Goal: Information Seeking & Learning: Stay updated

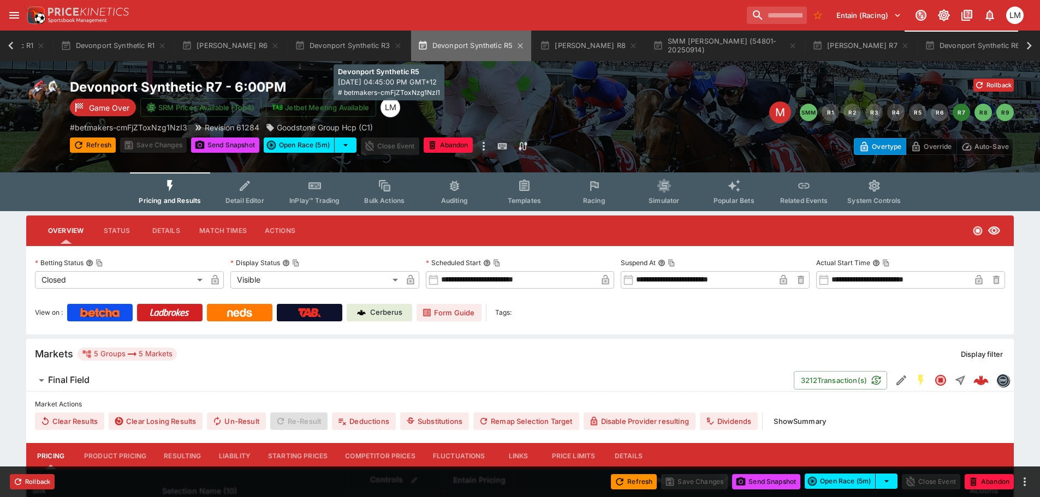
click at [411, 53] on button "Devonport Synthetic R5" at bounding box center [471, 46] width 121 height 31
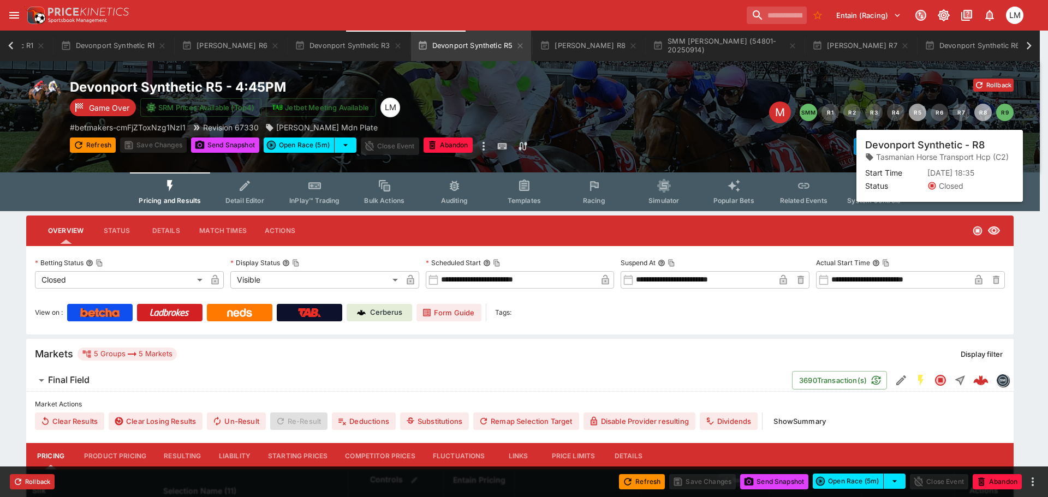
click at [984, 115] on button "R8" at bounding box center [982, 112] width 17 height 17
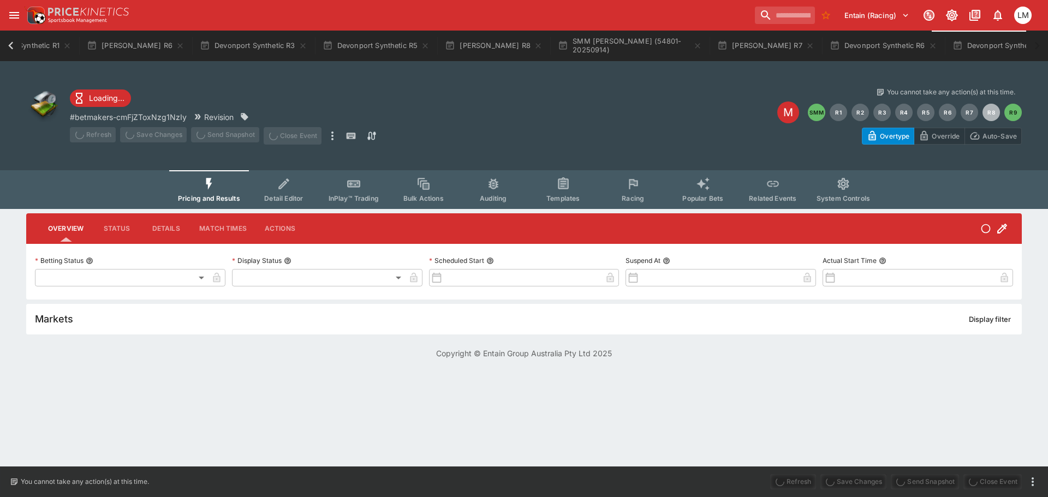
type input "**********"
type input "*******"
type input "**********"
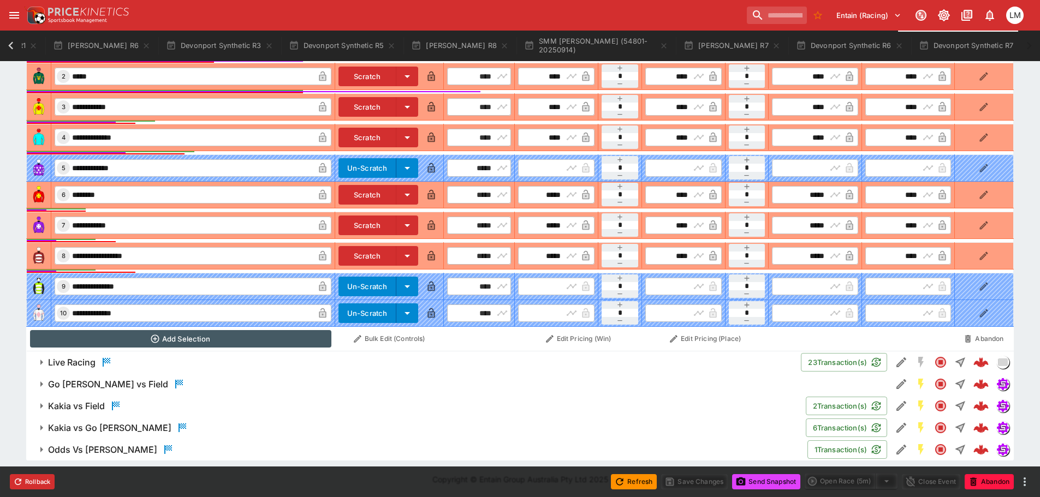
scroll to position [480, 0]
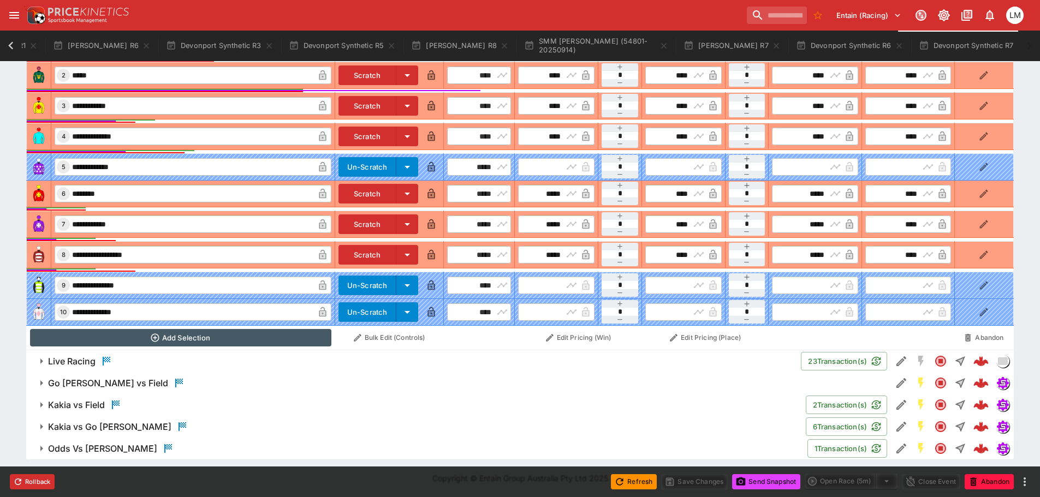
click at [76, 357] on h6 "Live Racing" at bounding box center [71, 361] width 47 height 11
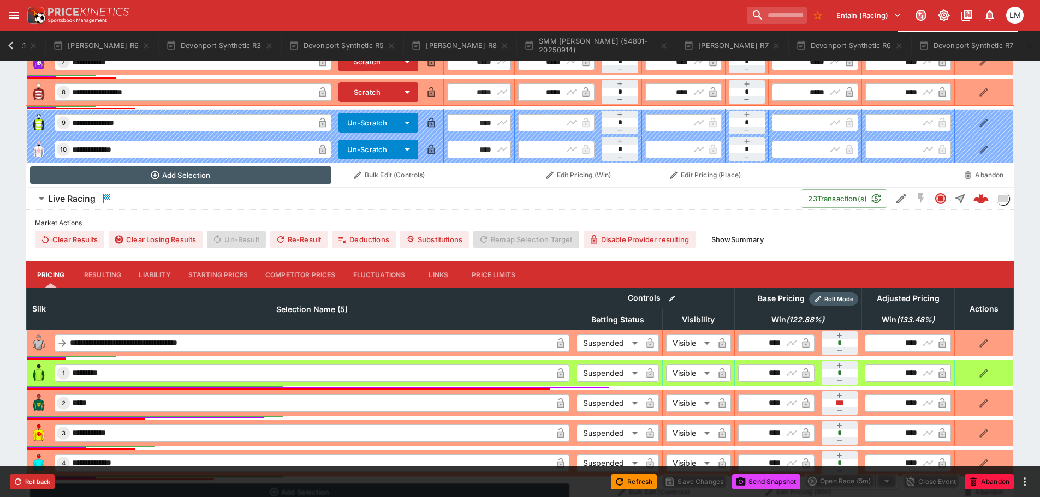
scroll to position [753, 0]
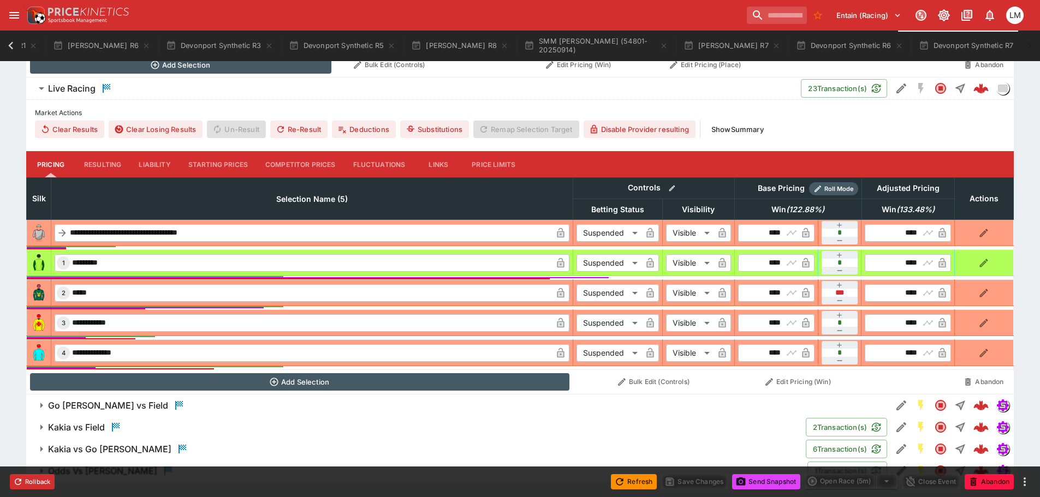
click at [148, 163] on button "Liability" at bounding box center [154, 164] width 49 height 26
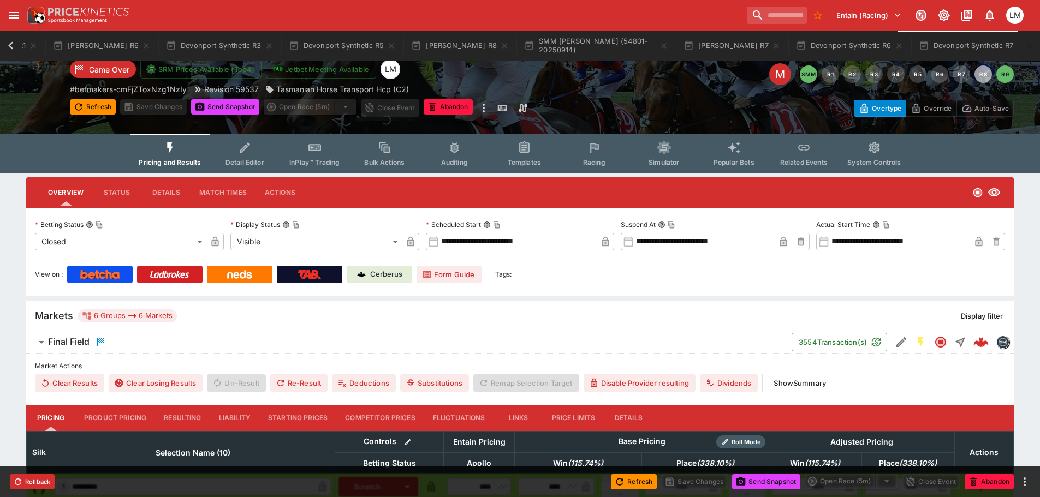
scroll to position [0, 0]
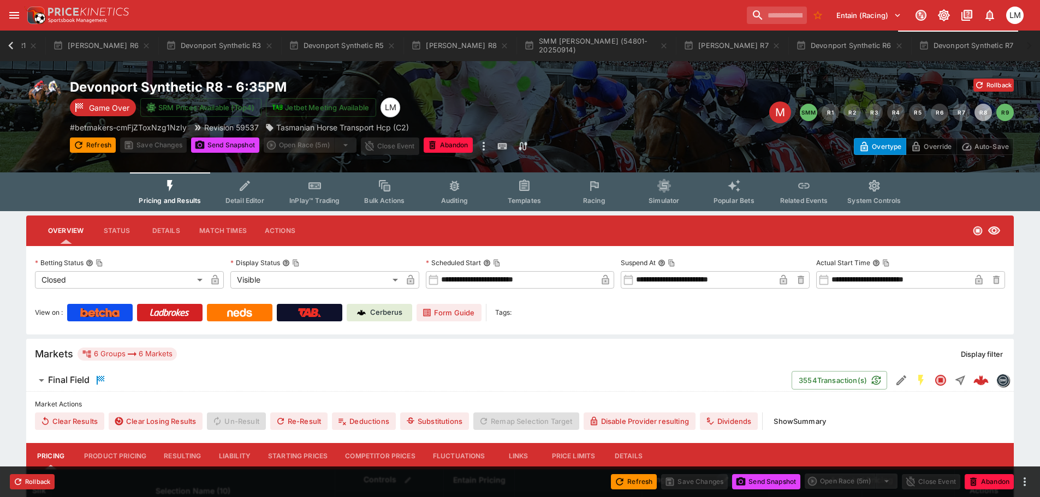
click at [1019, 46] on icon "button" at bounding box center [1021, 45] width 5 height 5
click at [892, 48] on icon "button" at bounding box center [896, 45] width 9 height 9
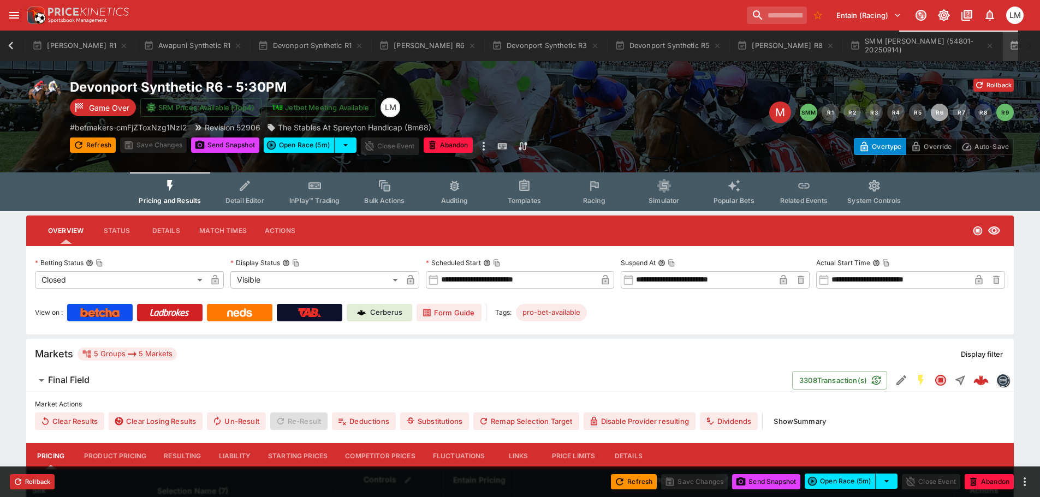
scroll to position [0, 78]
click at [232, 47] on icon "button" at bounding box center [236, 45] width 9 height 9
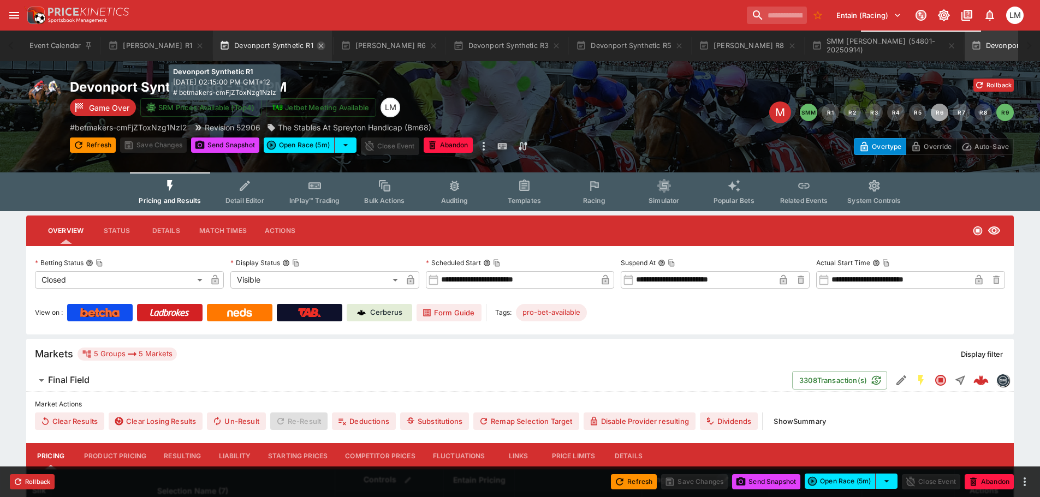
click at [317, 46] on icon "button" at bounding box center [321, 45] width 9 height 9
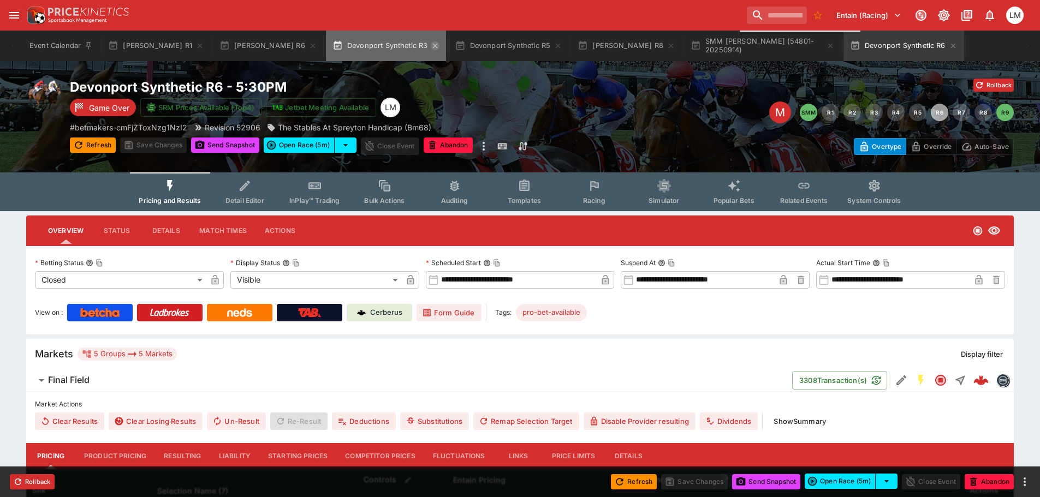
click at [431, 50] on icon "button" at bounding box center [435, 45] width 9 height 9
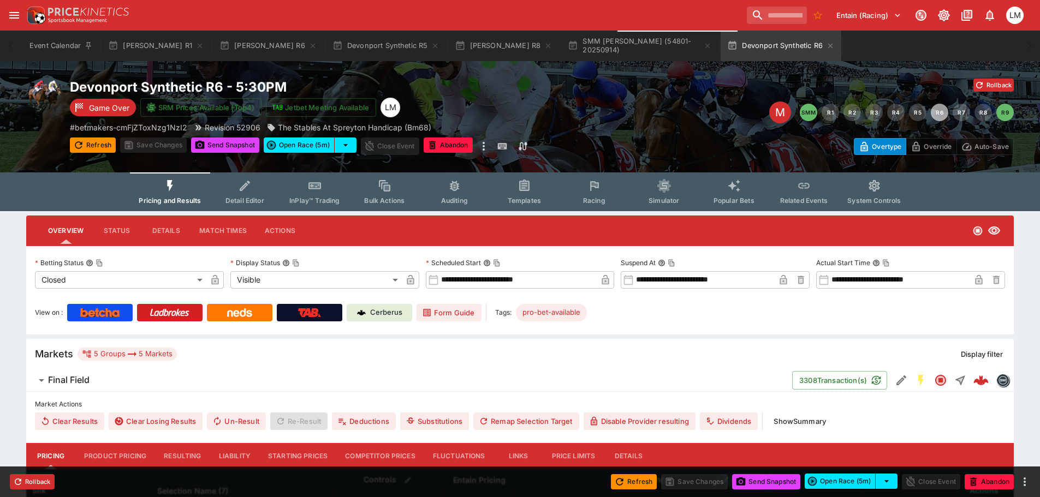
click at [431, 50] on icon "button" at bounding box center [435, 45] width 9 height 9
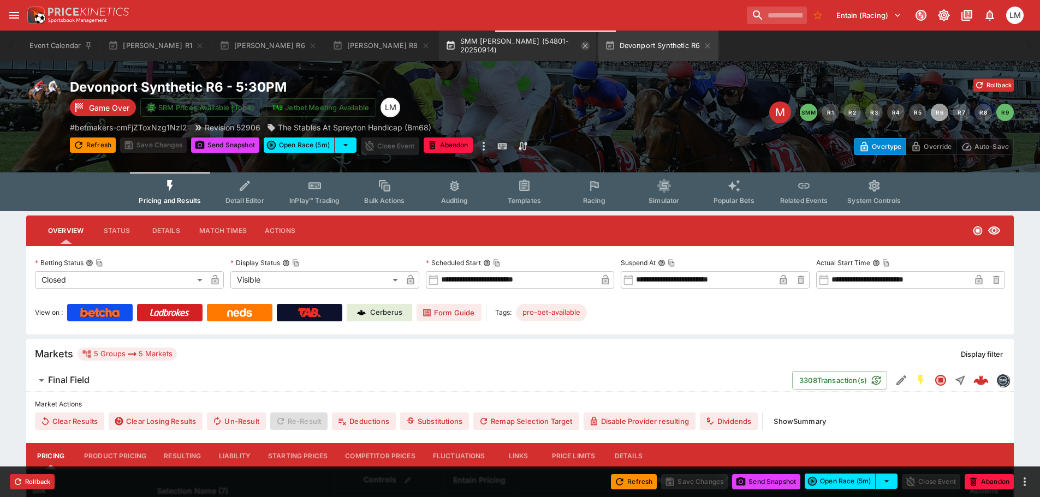
click at [581, 48] on icon "button" at bounding box center [585, 45] width 9 height 9
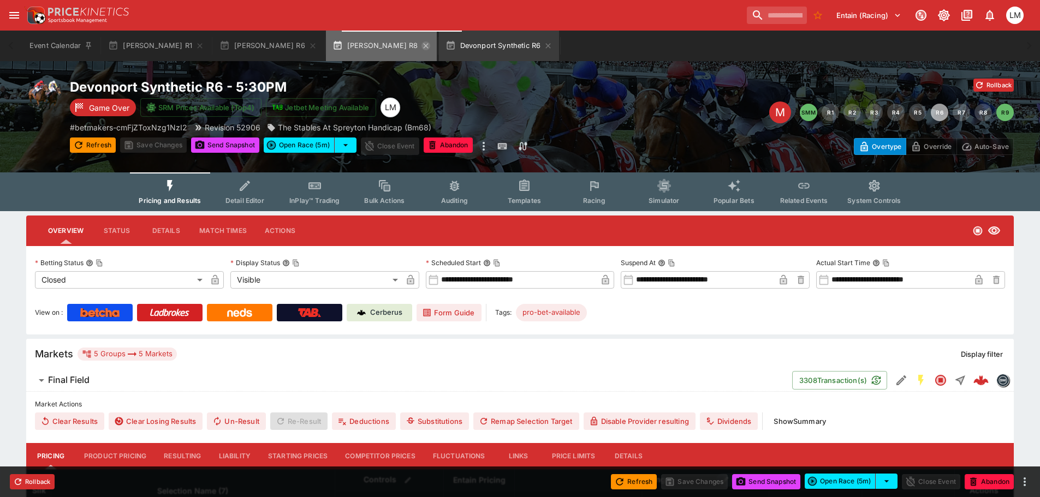
click at [423, 46] on icon "button" at bounding box center [425, 45] width 5 height 5
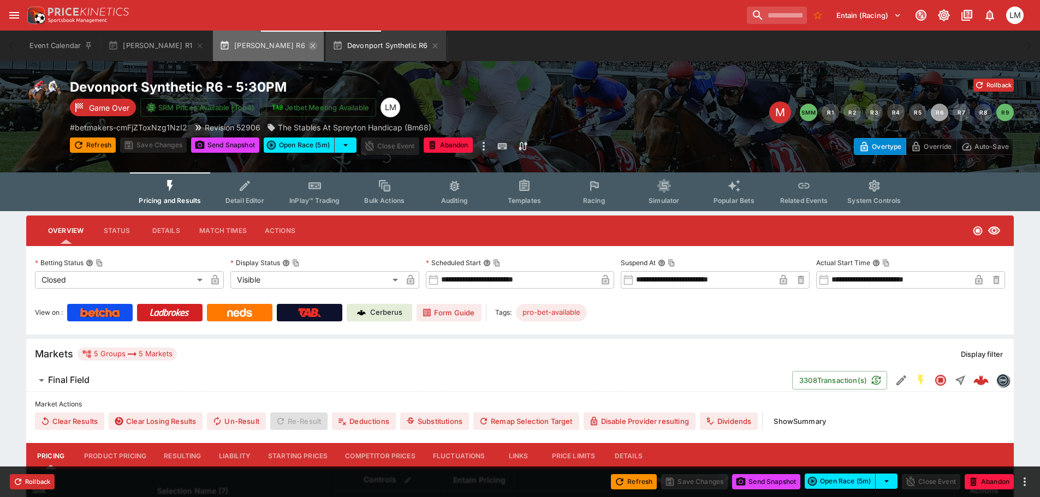
click at [310, 46] on icon "button" at bounding box center [312, 45] width 5 height 5
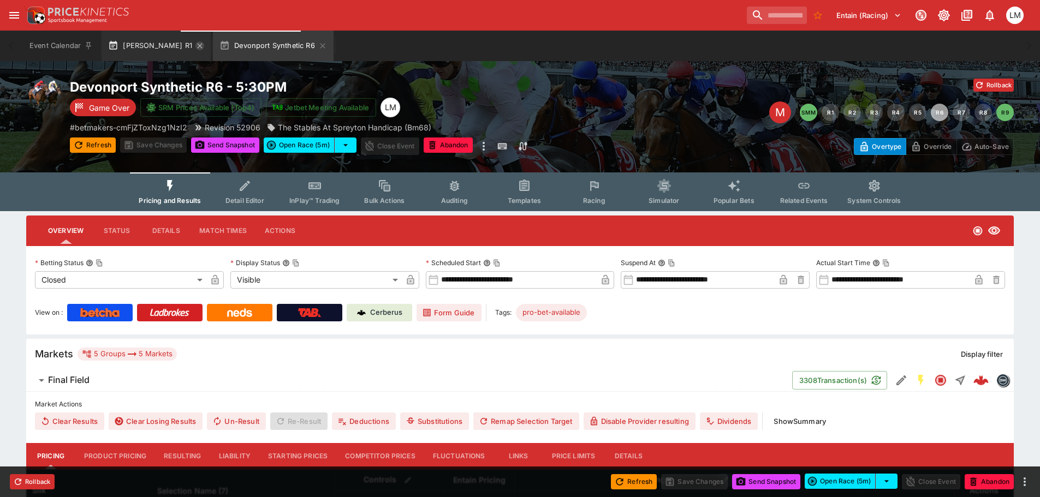
click at [195, 44] on icon "button" at bounding box center [199, 45] width 9 height 9
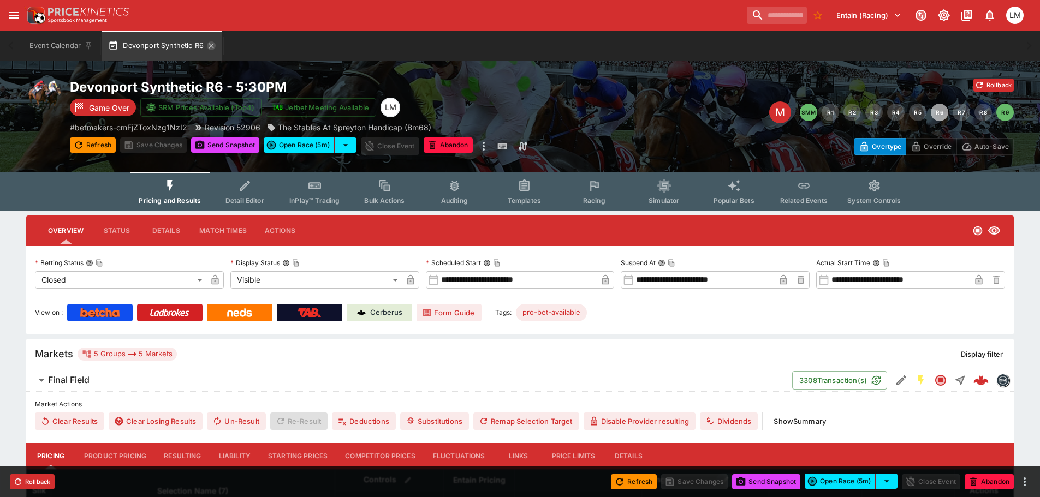
click at [209, 45] on icon "button" at bounding box center [211, 45] width 9 height 9
